Goal: Information Seeking & Learning: Learn about a topic

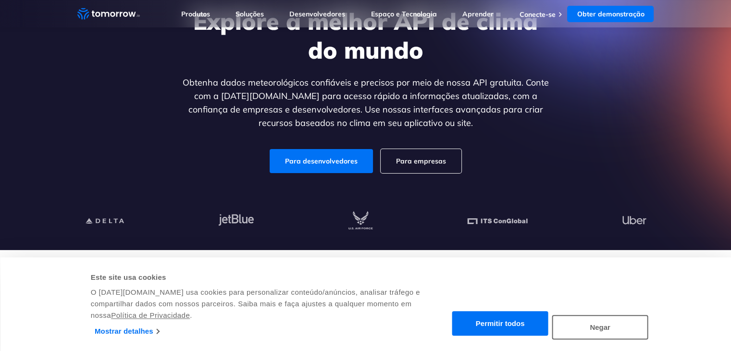
click at [513, 330] on button "Permitir todos" at bounding box center [500, 323] width 96 height 24
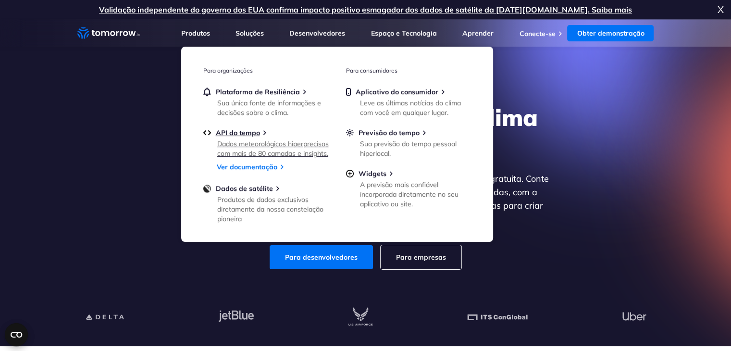
click at [244, 151] on font "Dados meteorológicos hiperprecisos com mais de 80 camadas e insights." at bounding box center [272, 148] width 111 height 18
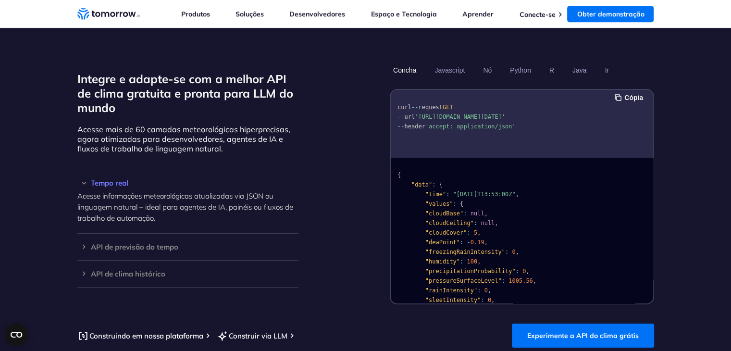
scroll to position [865, 0]
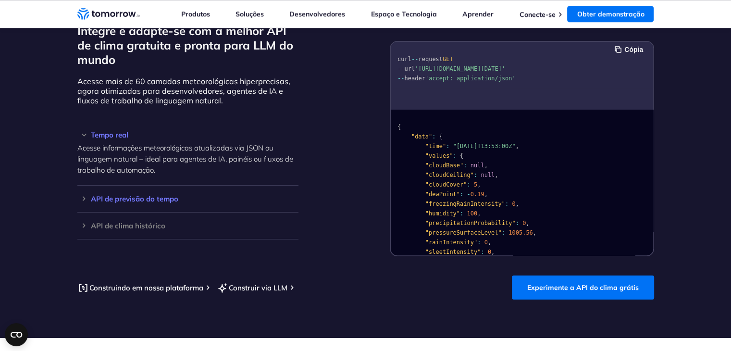
click at [126, 196] on font "API de previsão do tempo" at bounding box center [134, 198] width 87 height 9
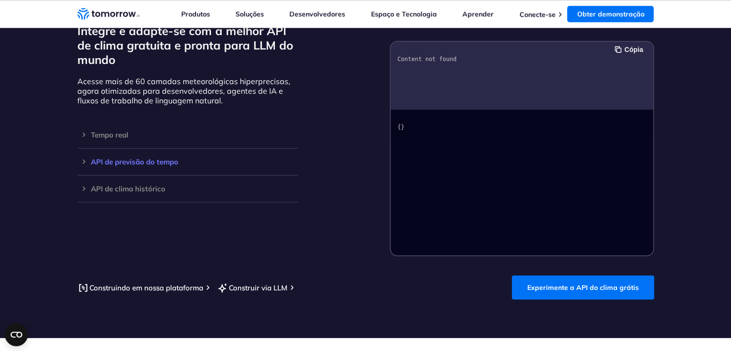
click at [154, 164] on font "API de previsão do tempo" at bounding box center [134, 161] width 87 height 9
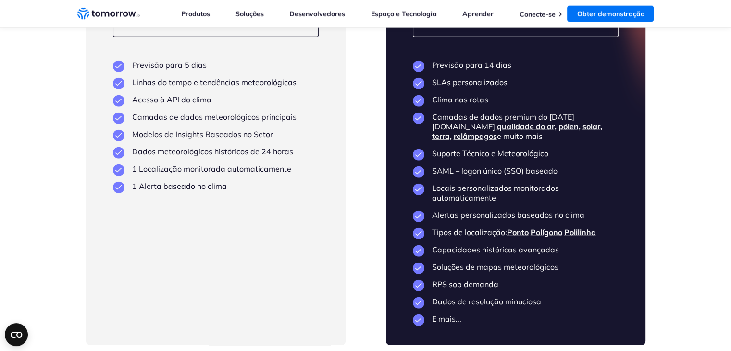
scroll to position [2257, 0]
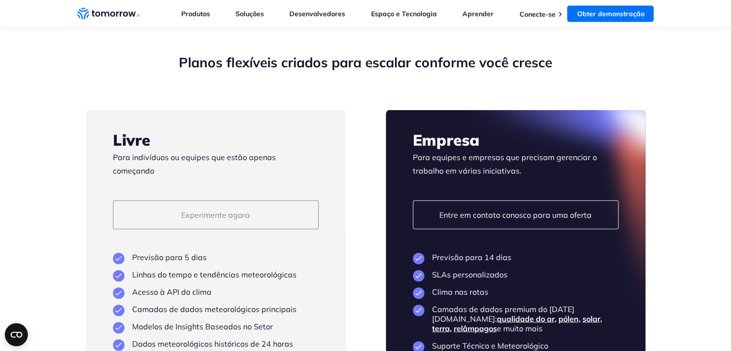
click at [211, 219] on font "Experimente agora" at bounding box center [215, 215] width 69 height 10
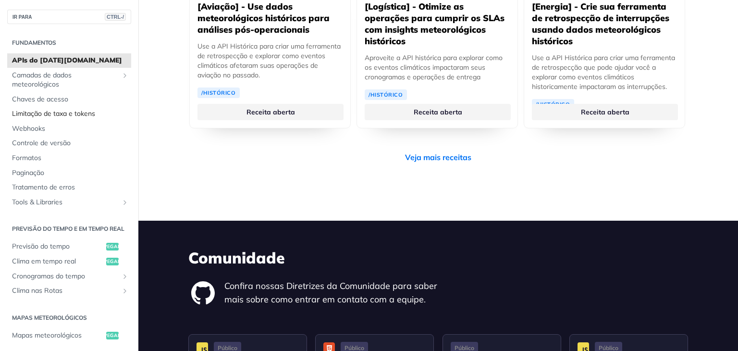
scroll to position [2008, 0]
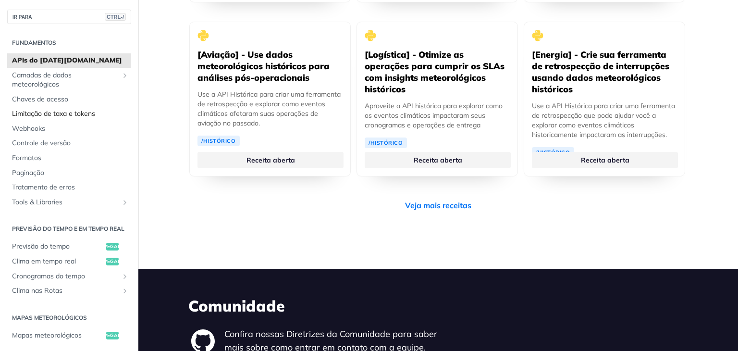
click at [86, 114] on font "Limitação de taxa e tokens" at bounding box center [53, 113] width 83 height 9
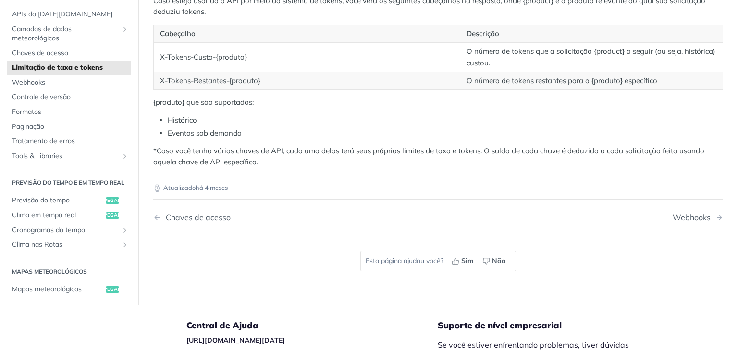
scroll to position [384, 0]
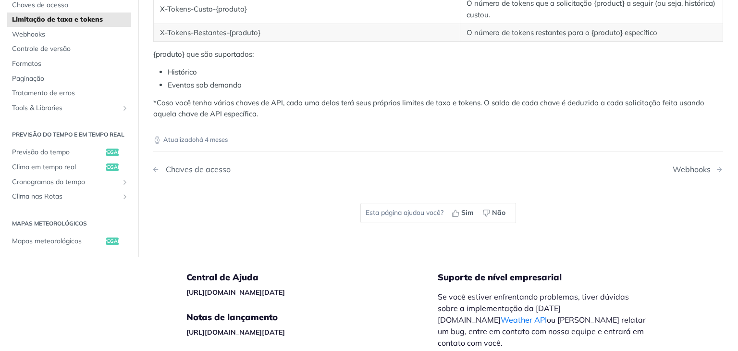
click at [211, 174] on font "Chaves de acesso" at bounding box center [198, 169] width 65 height 10
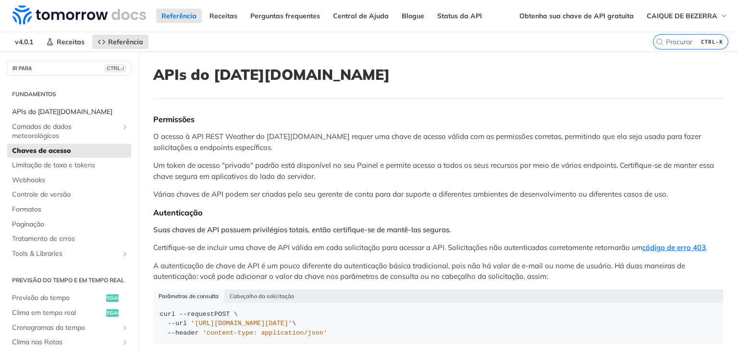
click at [85, 107] on font "APIs do Tomorrow.io" at bounding box center [62, 111] width 100 height 9
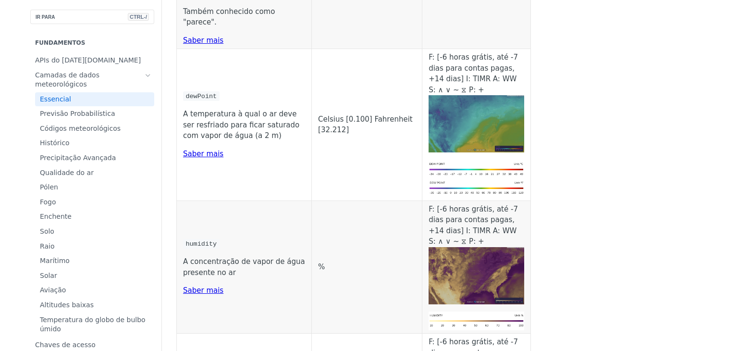
scroll to position [576, 0]
